Goal: Check status

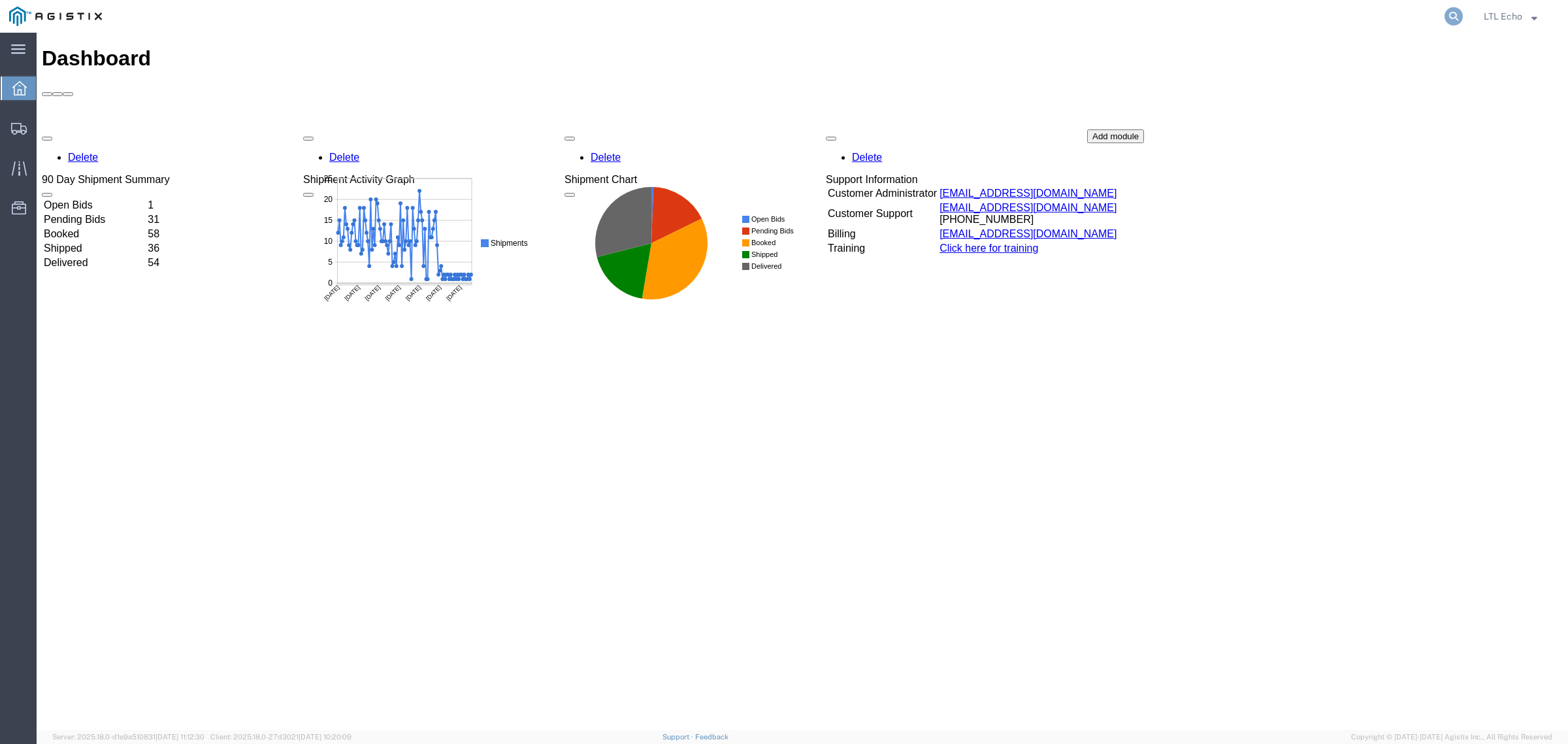
click at [1447, 18] on icon at bounding box center [1453, 16] width 18 height 18
click at [1431, 19] on input "search" at bounding box center [1247, 16] width 398 height 31
paste input "56778253"
type input "56778253"
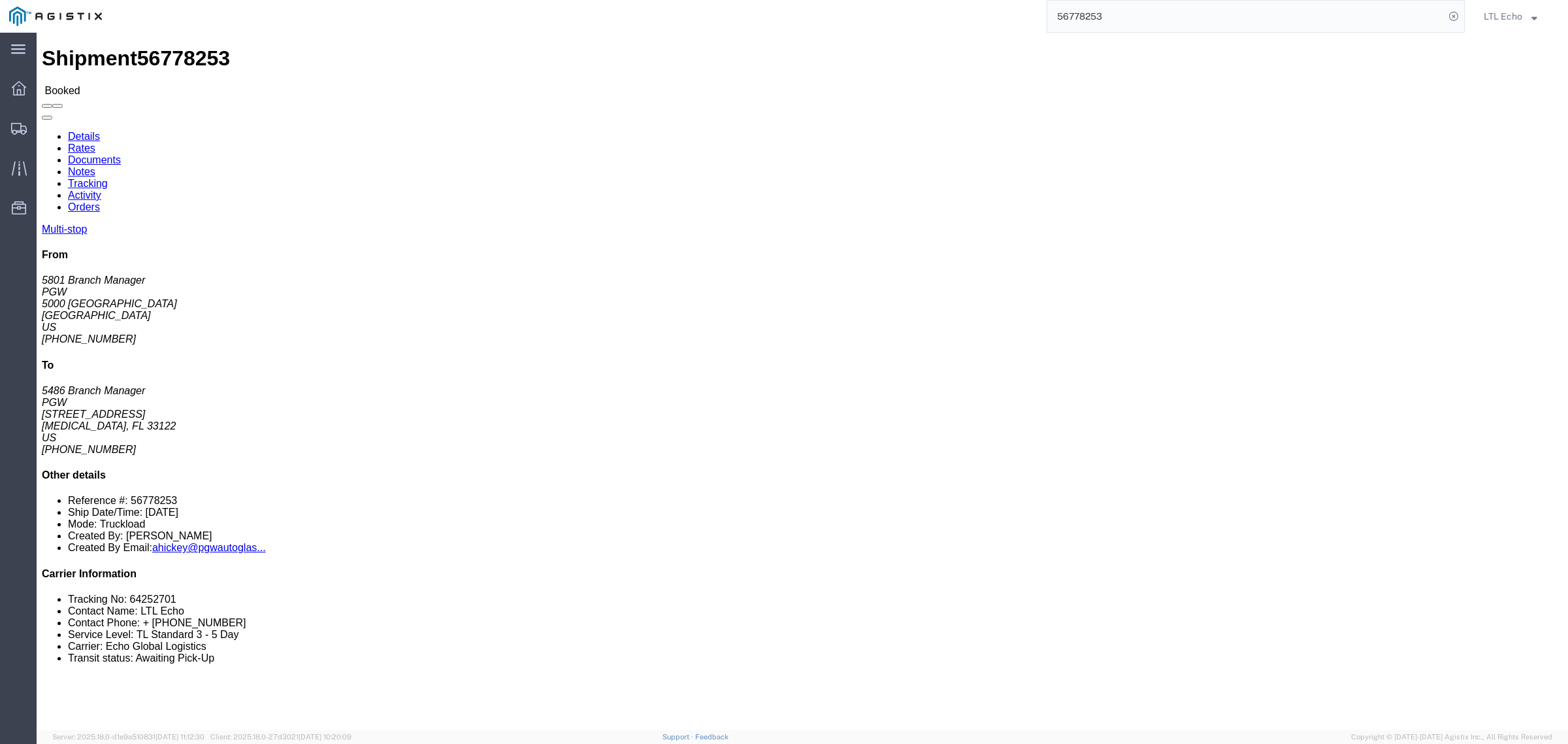
click div "Leg 1 - Truckload Number of trucks: 1"
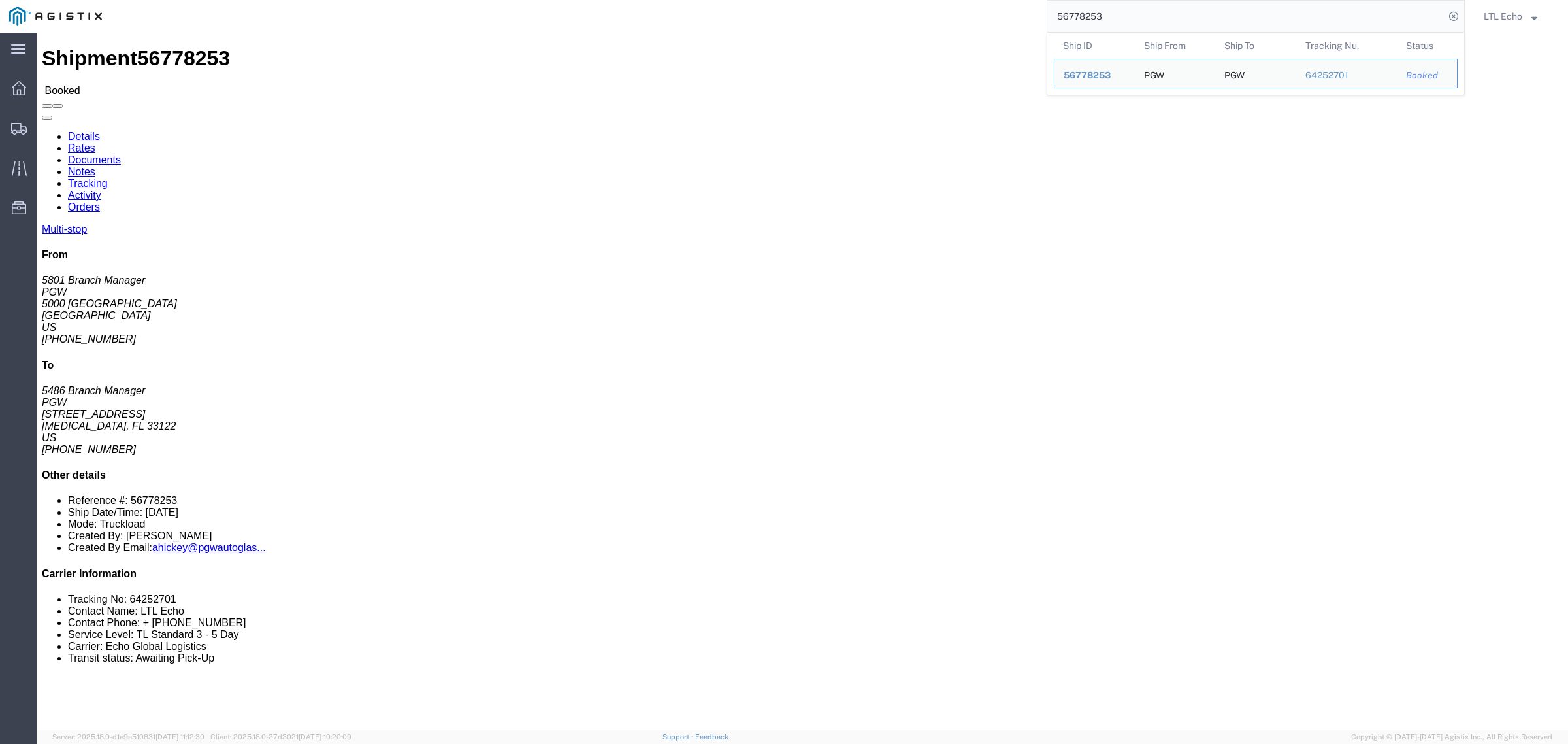
drag, startPoint x: 1158, startPoint y: 15, endPoint x: 1029, endPoint y: -5, distance: 130.5
click at [1029, 0] on html "main_menu Created with Sketch. Collapse Menu Dashboard Shipments Traffic Resour…" at bounding box center [784, 372] width 1568 height 744
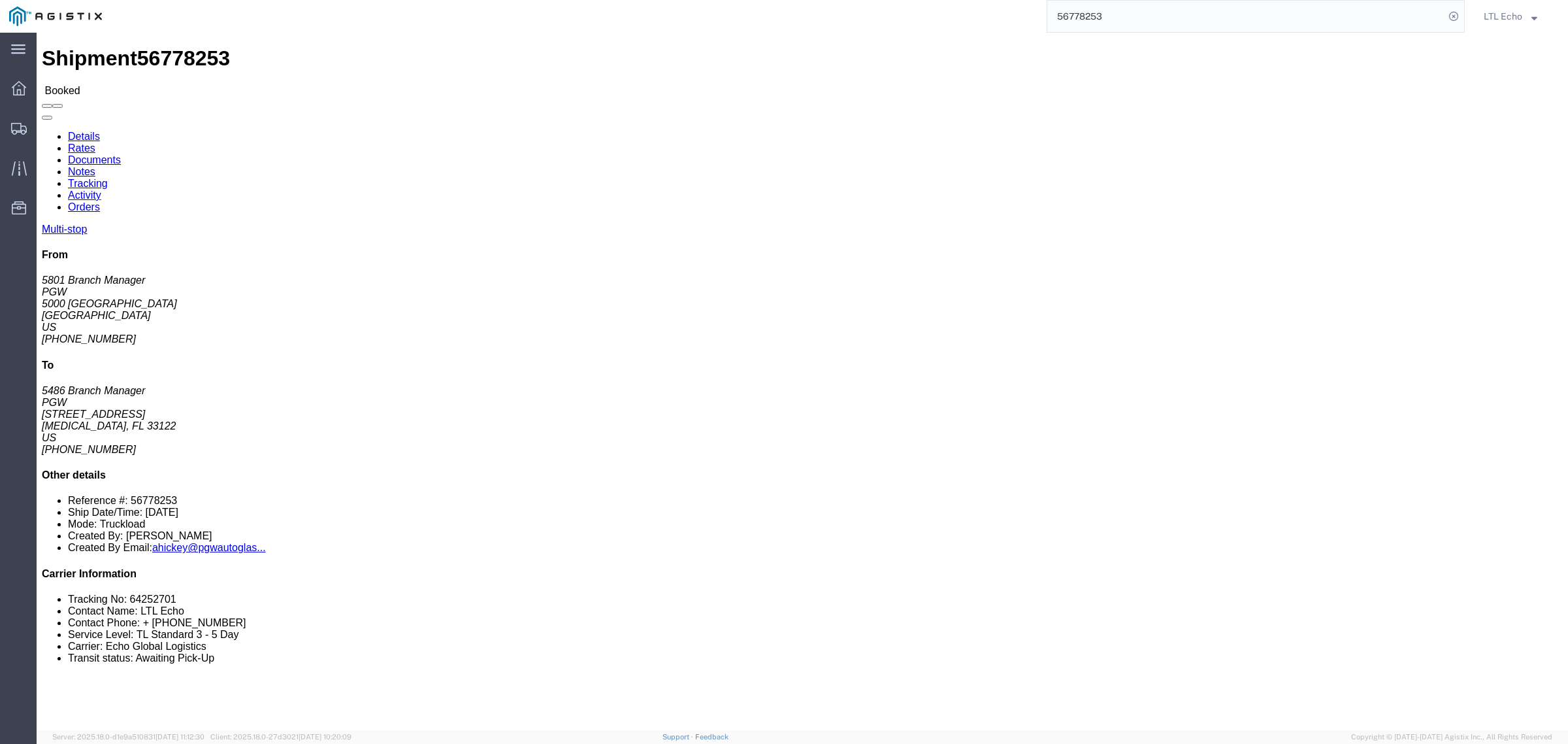
click link "Documents"
